Goal: Information Seeking & Learning: Compare options

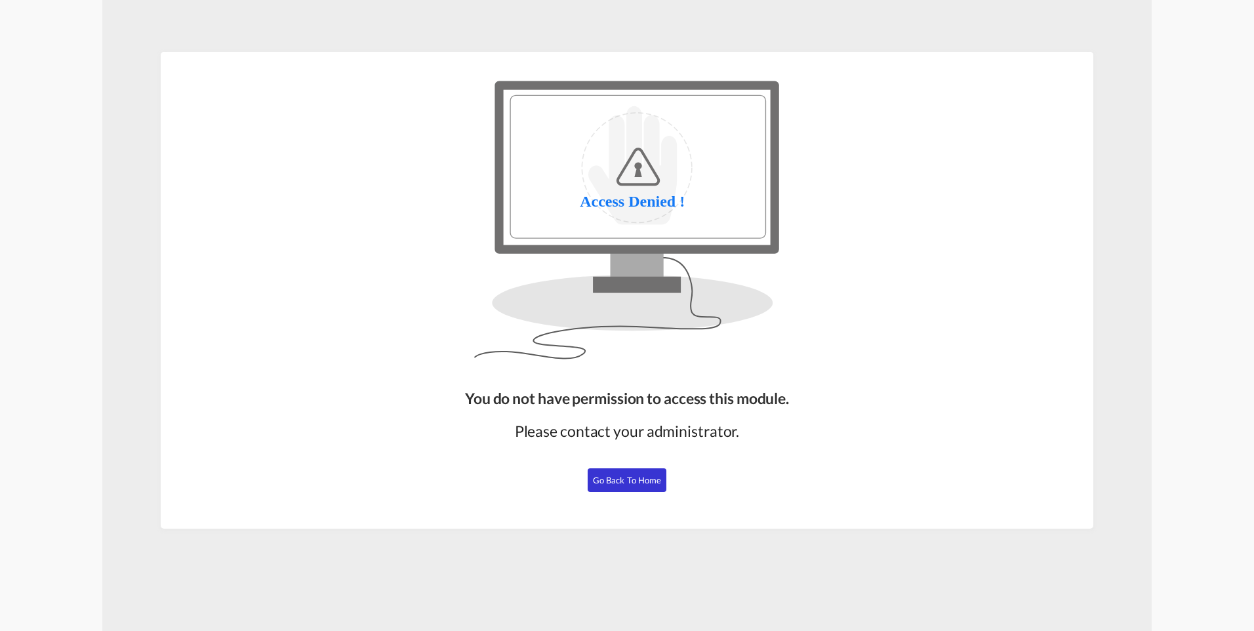
click at [621, 476] on button "Go Back to Home" at bounding box center [627, 480] width 79 height 24
